Goal: Task Accomplishment & Management: Manage account settings

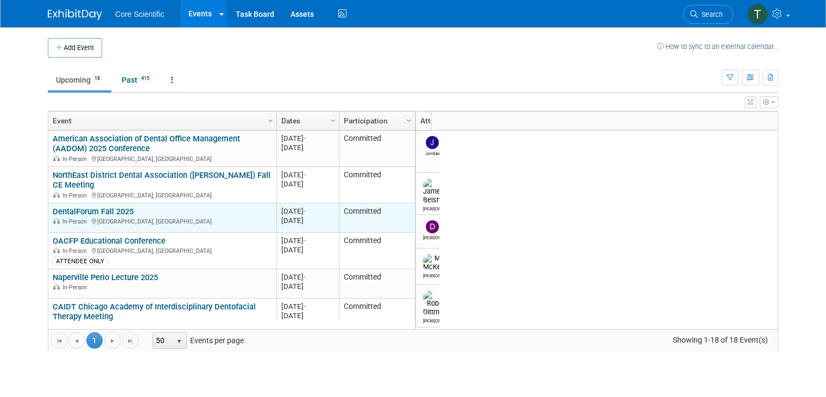
click at [109, 207] on link "DentalForum Fall 2025" at bounding box center [93, 211] width 81 height 10
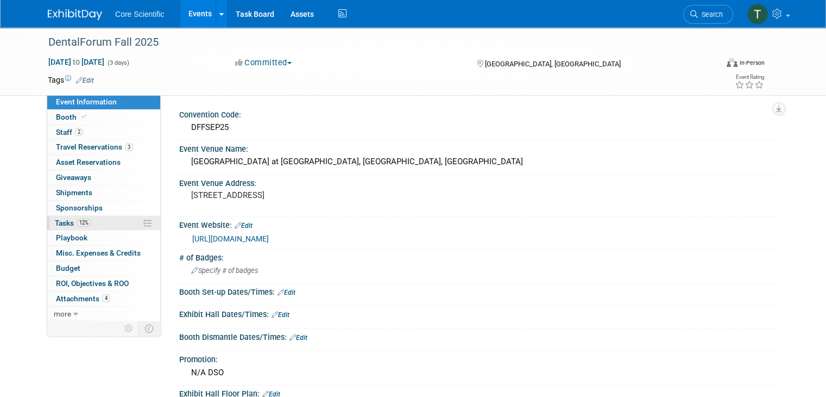
click at [59, 223] on span "Tasks 12%" at bounding box center [73, 222] width 36 height 9
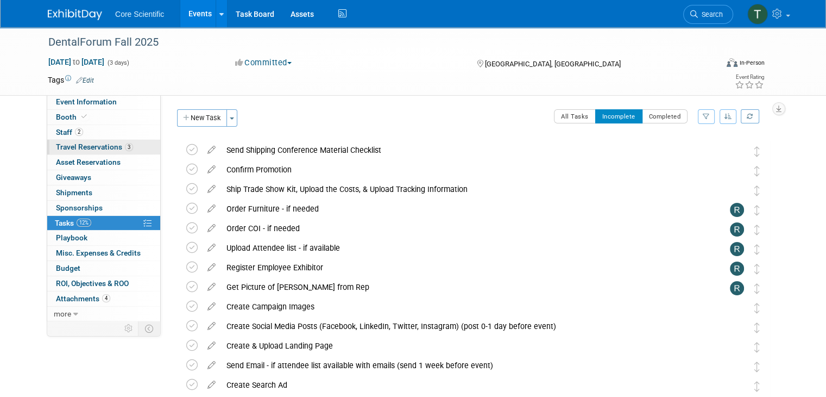
click at [57, 147] on span "Travel Reservations 3" at bounding box center [94, 146] width 77 height 9
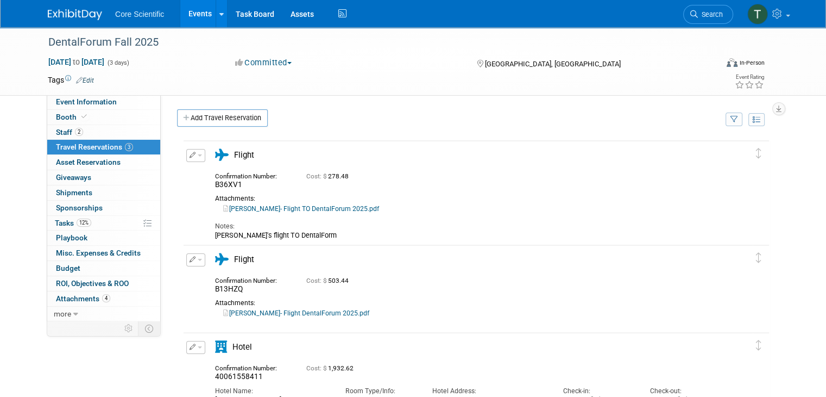
click at [541, 217] on div "Notes: Dan's flight TO DentalForm" at bounding box center [468, 227] width 506 height 26
click at [284, 208] on link "Dan- Flight TO DentalForum 2025.pdf" at bounding box center [301, 209] width 156 height 8
click at [67, 101] on span "Event Information" at bounding box center [86, 101] width 61 height 9
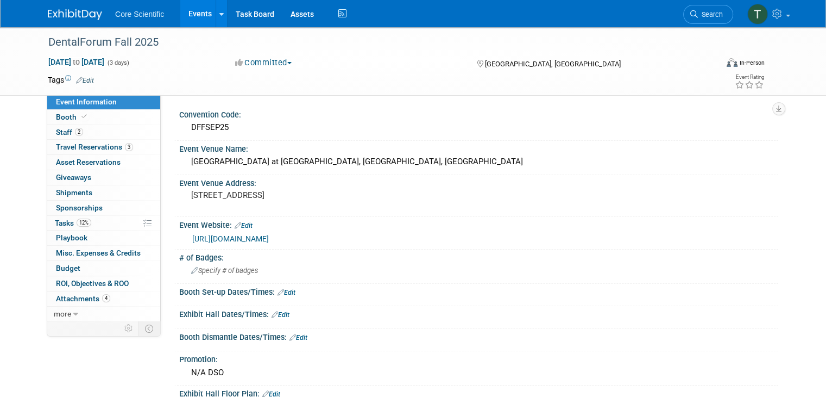
click at [269, 237] on link "[URL][DOMAIN_NAME]" at bounding box center [230, 238] width 77 height 9
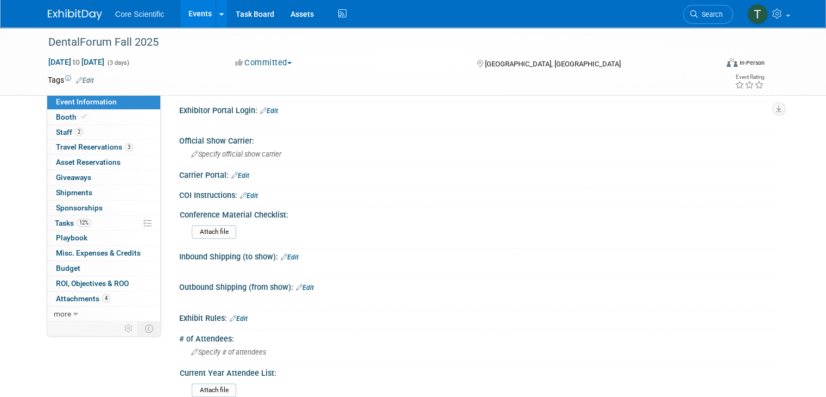
scroll to position [408, 0]
click at [56, 130] on span "Staff 2" at bounding box center [69, 132] width 27 height 9
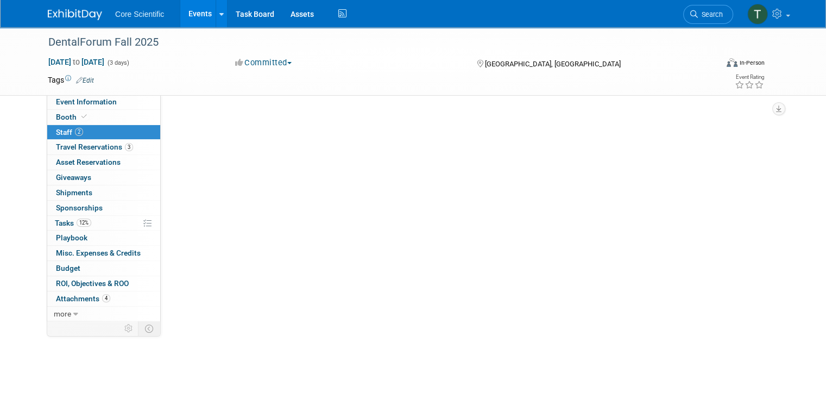
scroll to position [0, 0]
